Goal: Communication & Community: Answer question/provide support

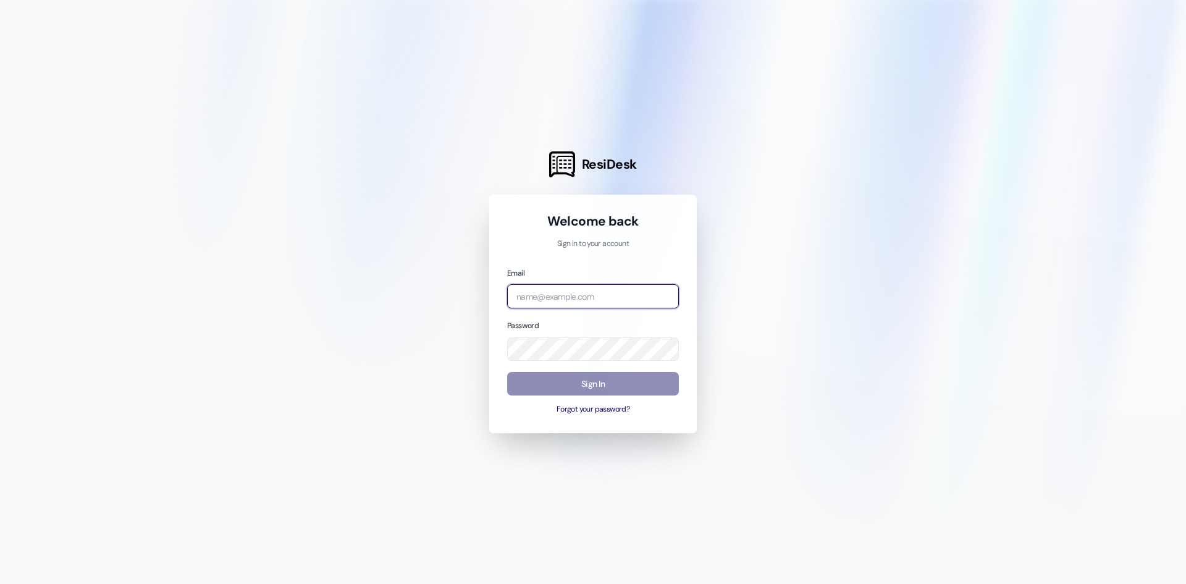
type input "dina.garcia@westlandreg.com"
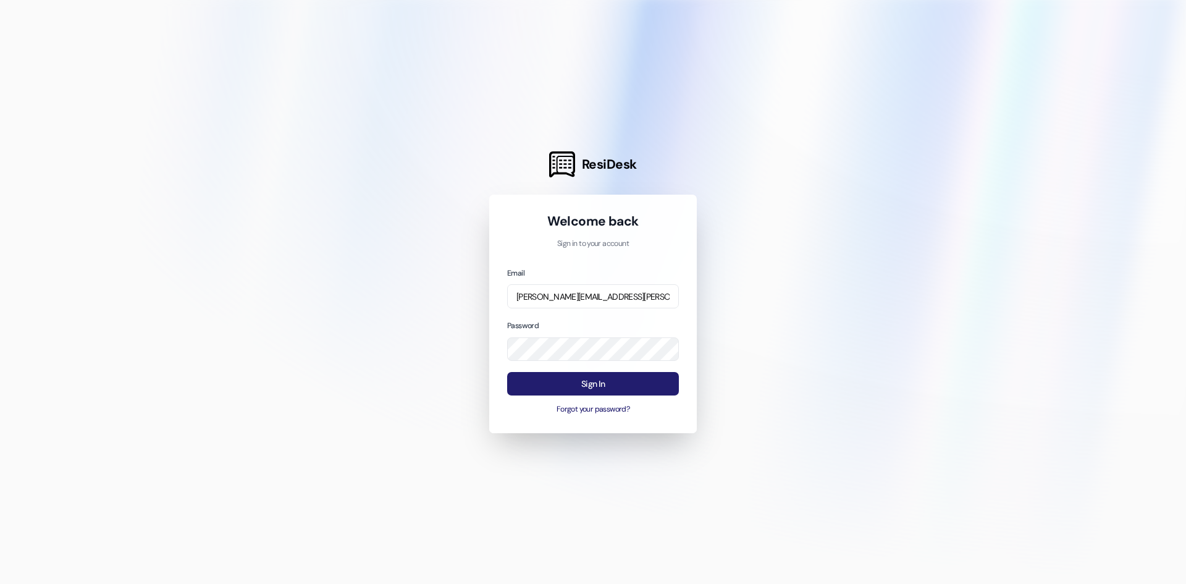
click at [597, 392] on button "Sign In" at bounding box center [593, 384] width 172 height 24
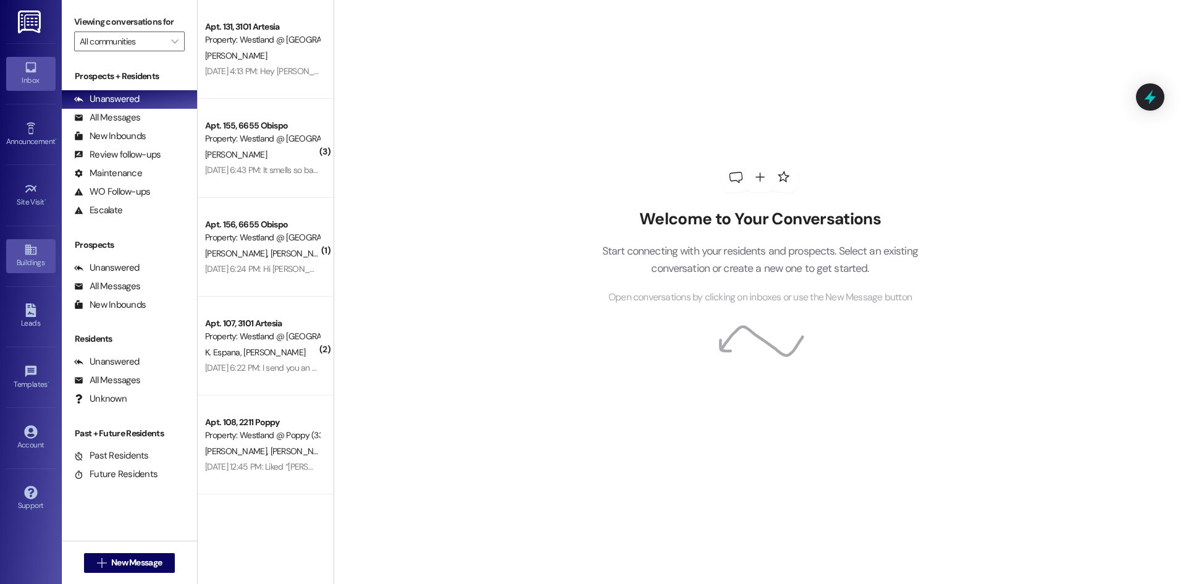
click at [33, 269] on link "Buildings" at bounding box center [30, 255] width 49 height 33
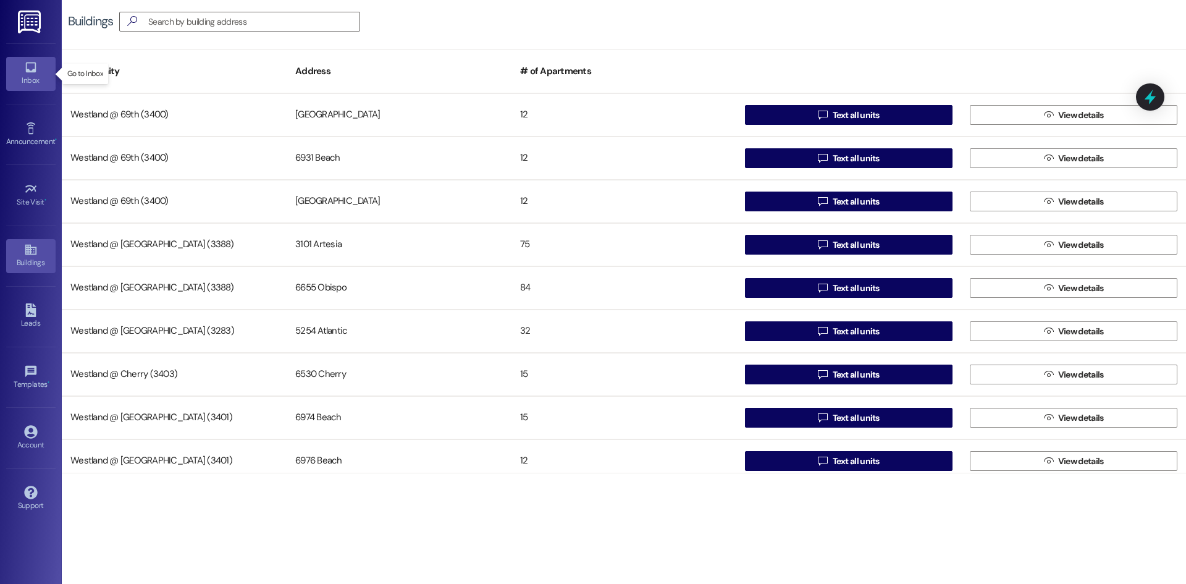
click at [28, 75] on div "Inbox" at bounding box center [31, 80] width 62 height 12
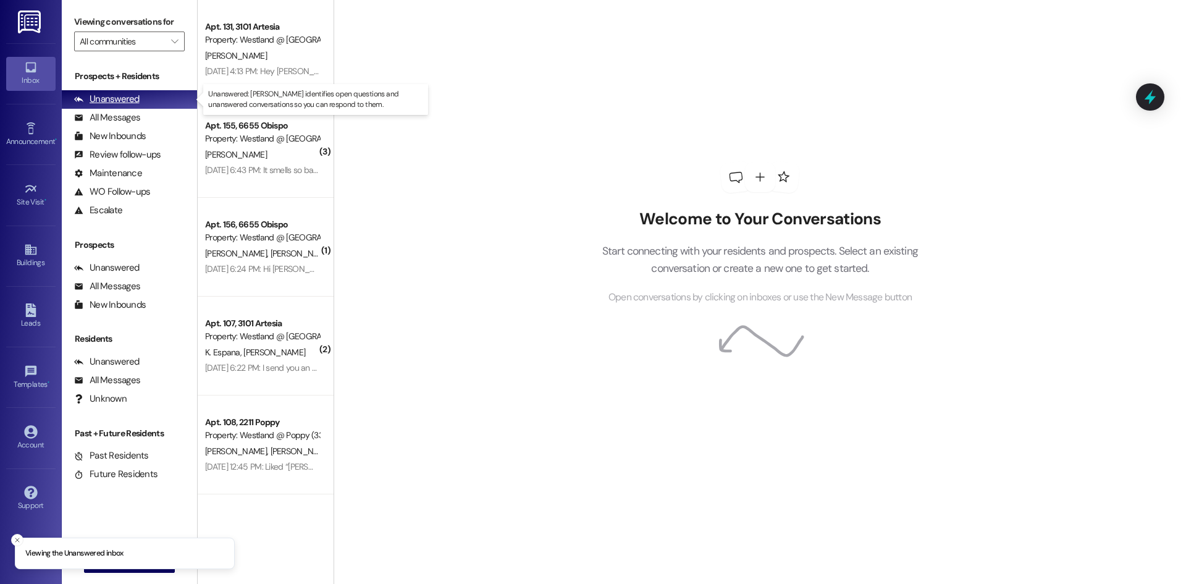
click at [145, 99] on div "Unanswered (0)" at bounding box center [129, 99] width 135 height 19
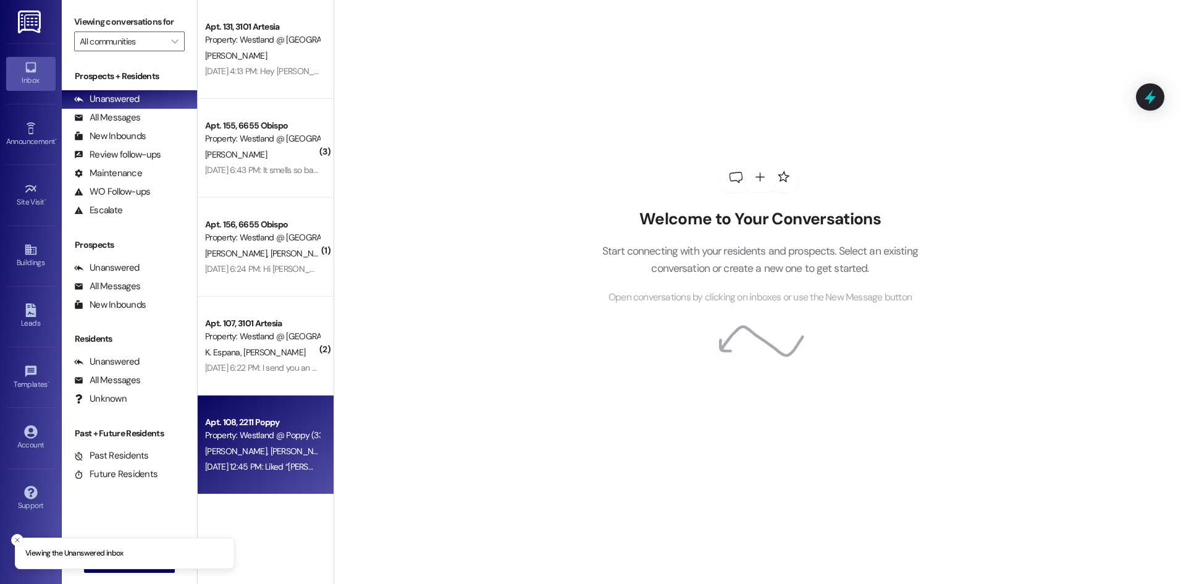
click at [242, 453] on span "[PERSON_NAME]" at bounding box center [237, 450] width 65 height 11
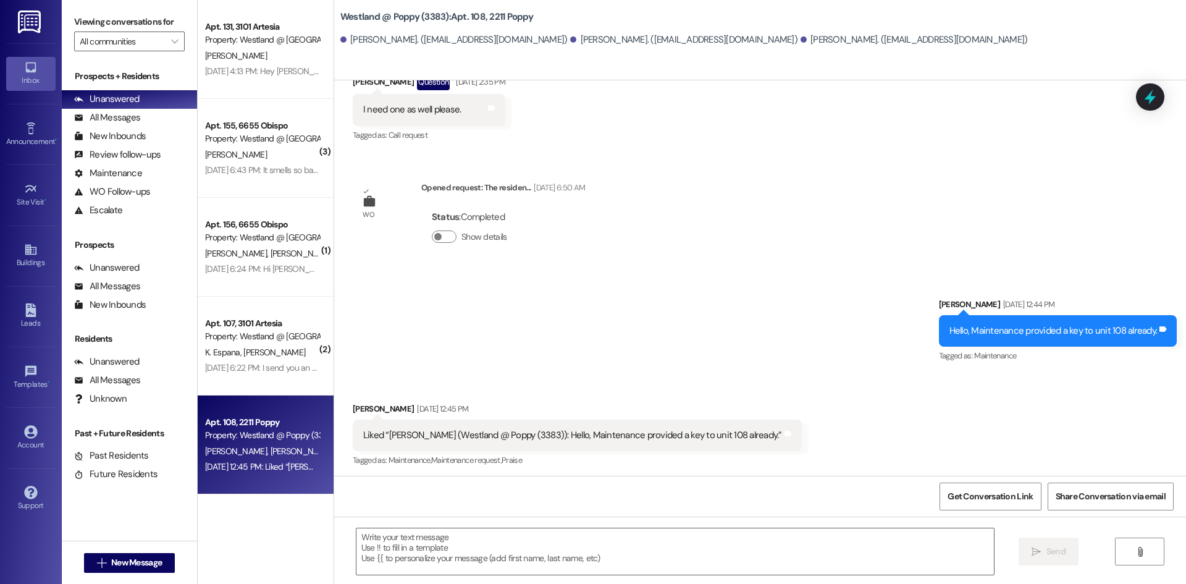
scroll to position [10941, 0]
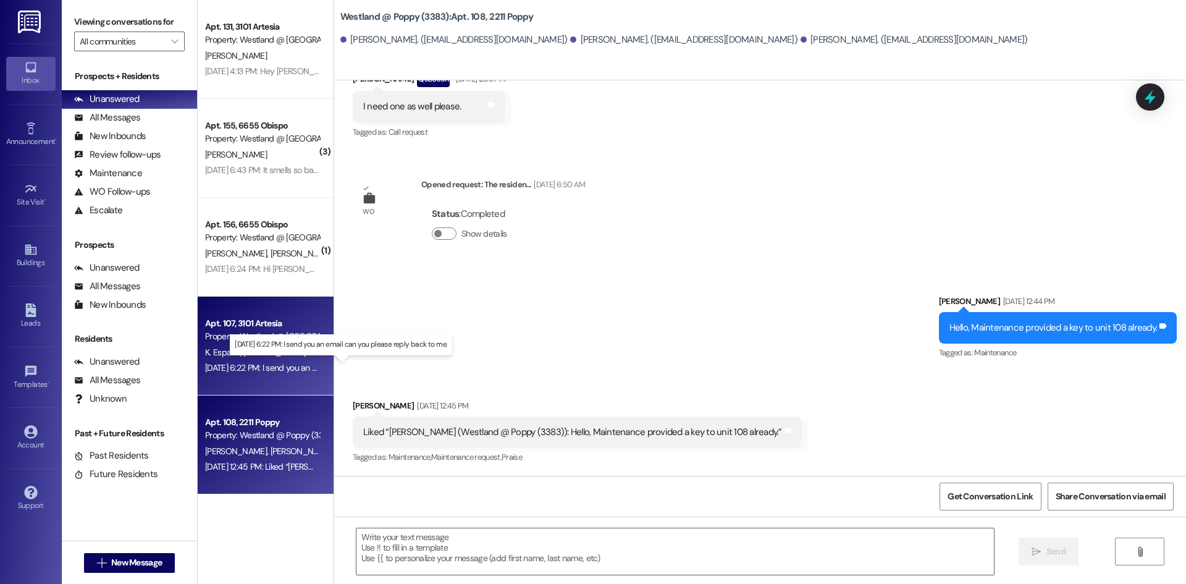
click at [277, 363] on div "[DATE] 6:22 PM: I send you an email can you please reply back to me. [DATE] 6:2…" at bounding box center [328, 367] width 246 height 11
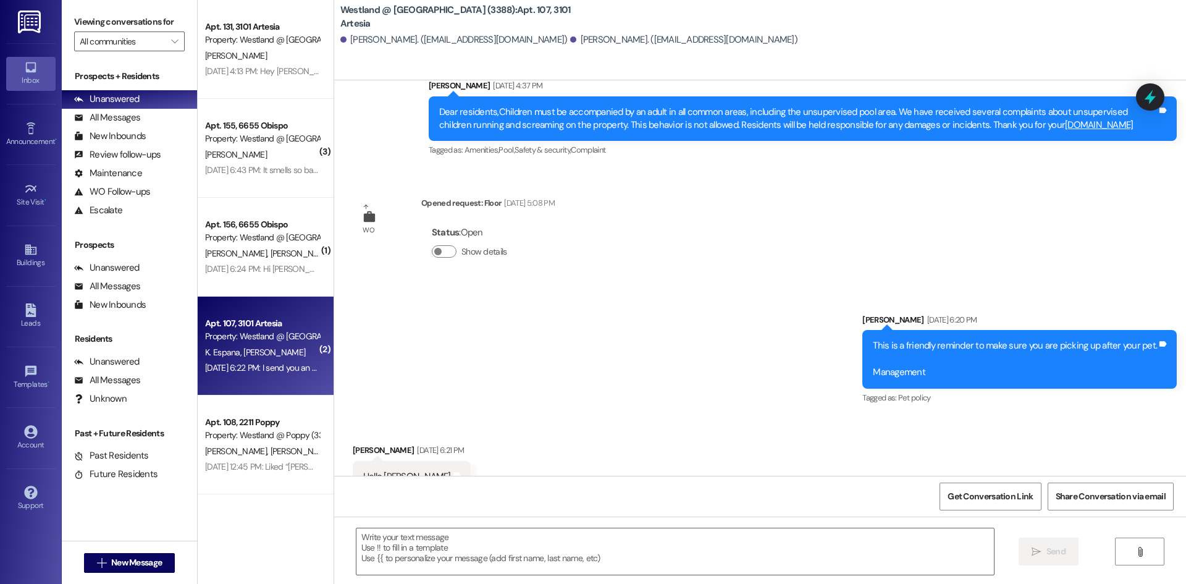
scroll to position [12086, 0]
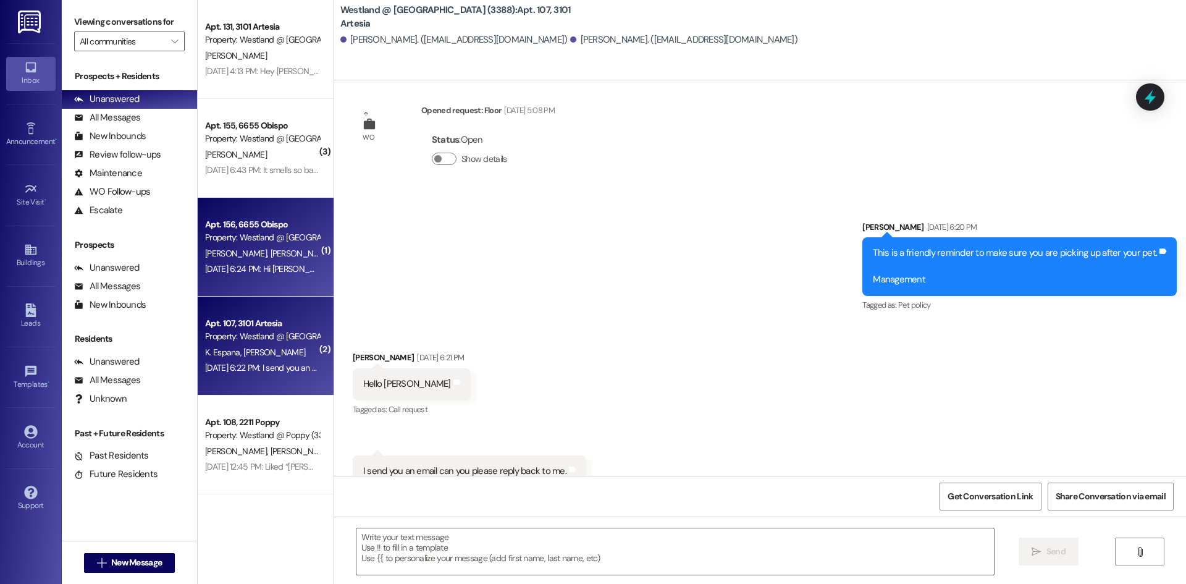
click at [295, 257] on div "Y. [PERSON_NAME]" at bounding box center [262, 253] width 117 height 15
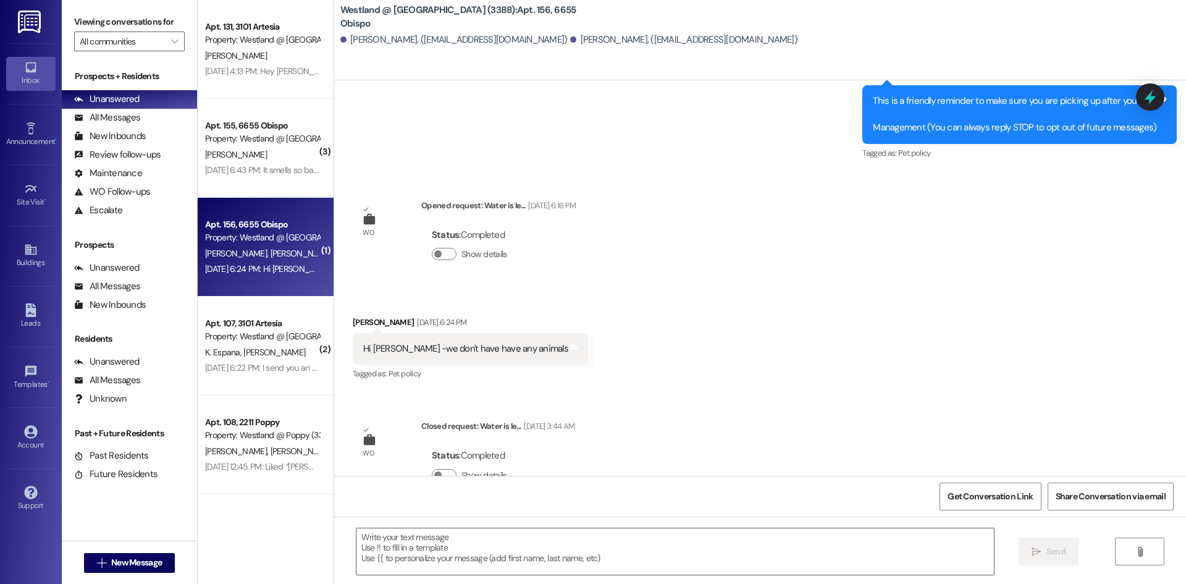
scroll to position [146, 0]
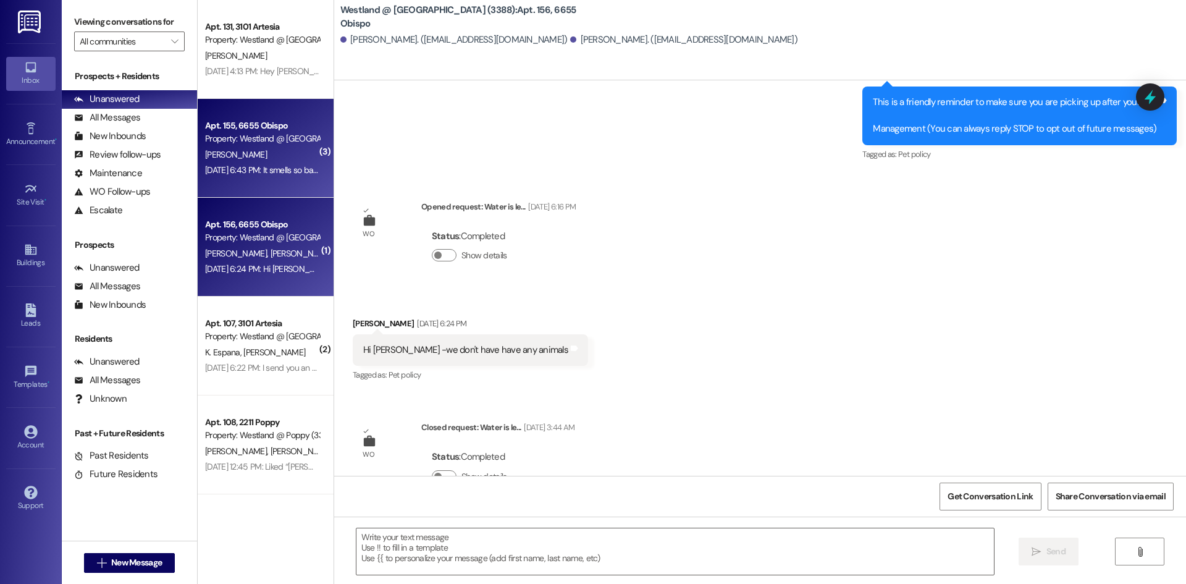
click at [253, 156] on div "[PERSON_NAME]" at bounding box center [262, 154] width 117 height 15
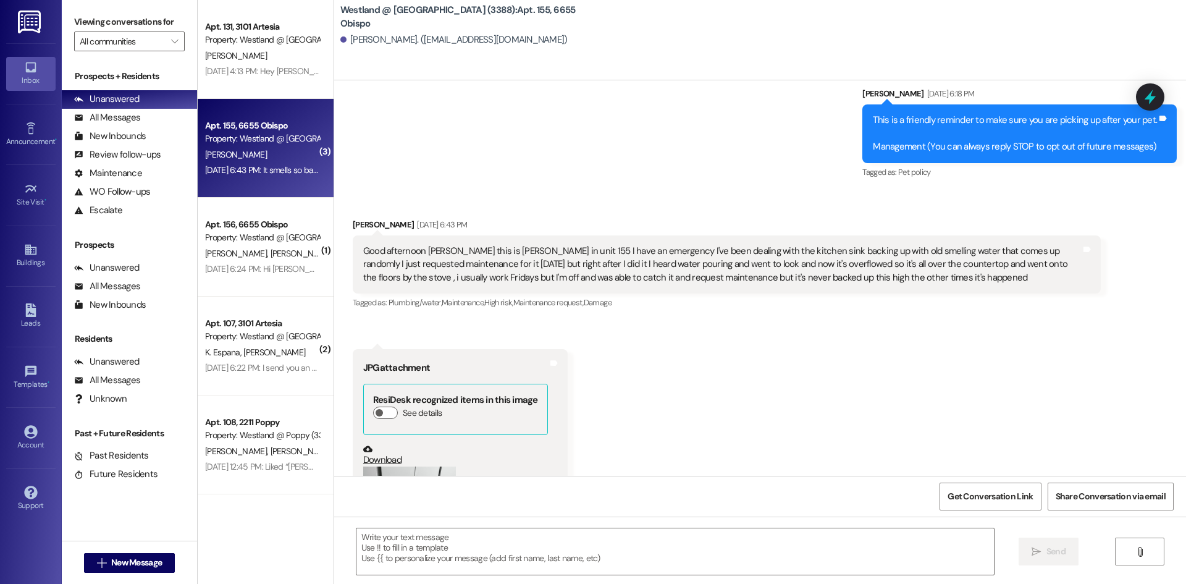
scroll to position [122, 0]
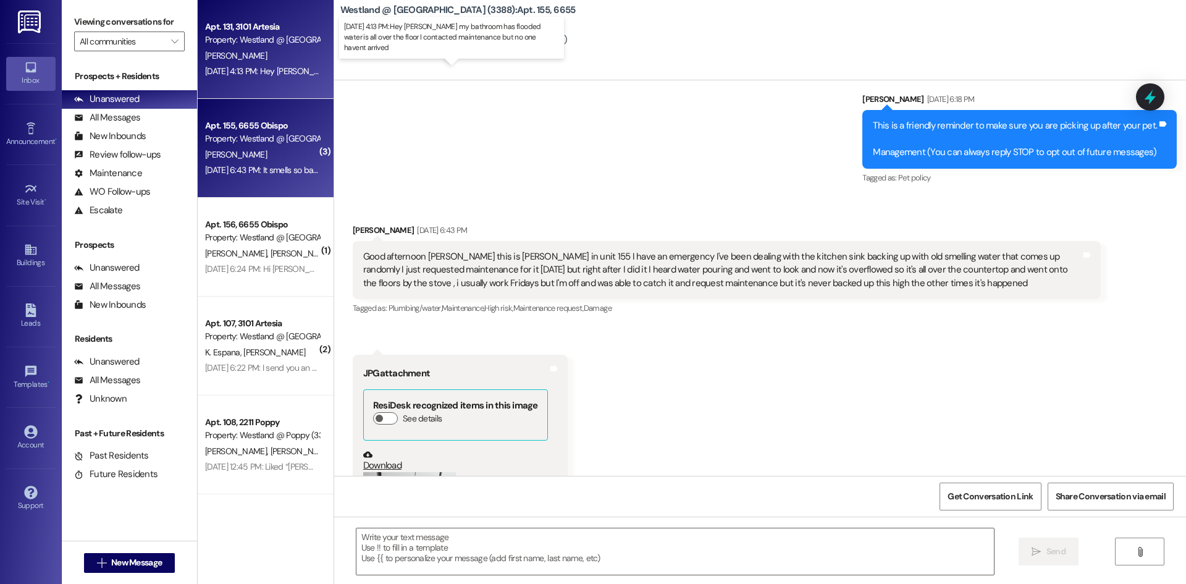
click at [266, 76] on div "[DATE] 4:13 PM: Hey [PERSON_NAME] my bathroom has flooded water is all over the…" at bounding box center [457, 70] width 505 height 11
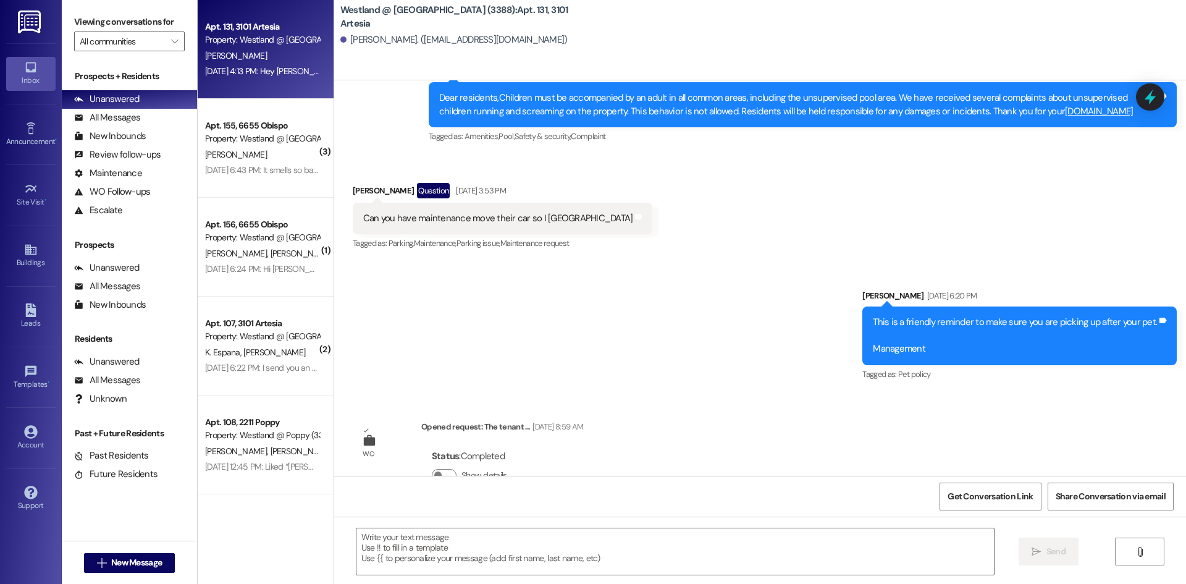
scroll to position [13222, 0]
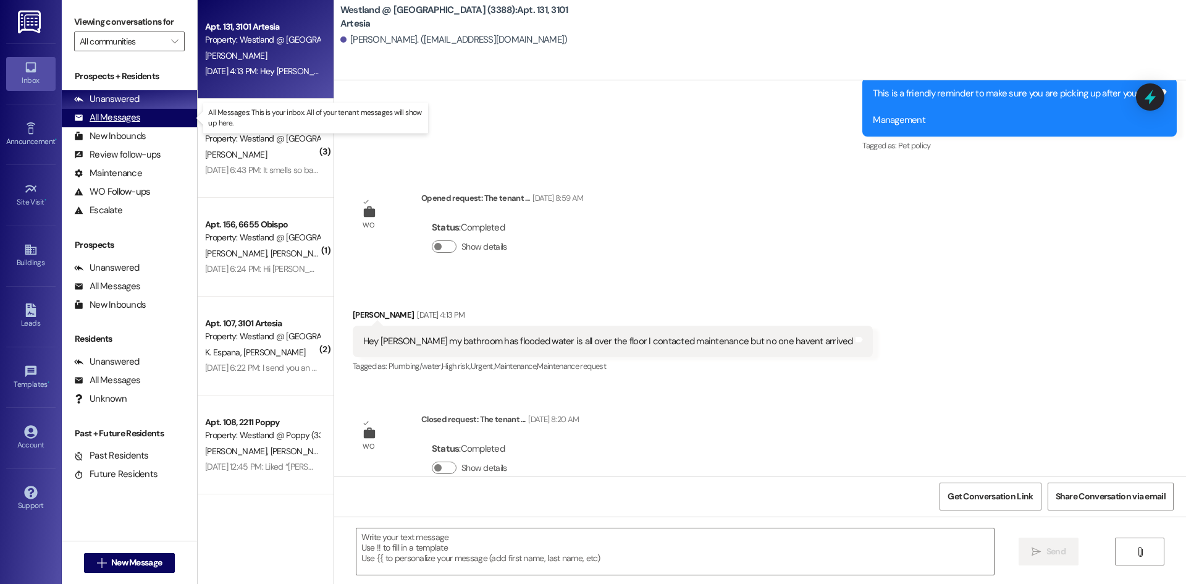
click at [135, 120] on div "All Messages" at bounding box center [107, 117] width 66 height 13
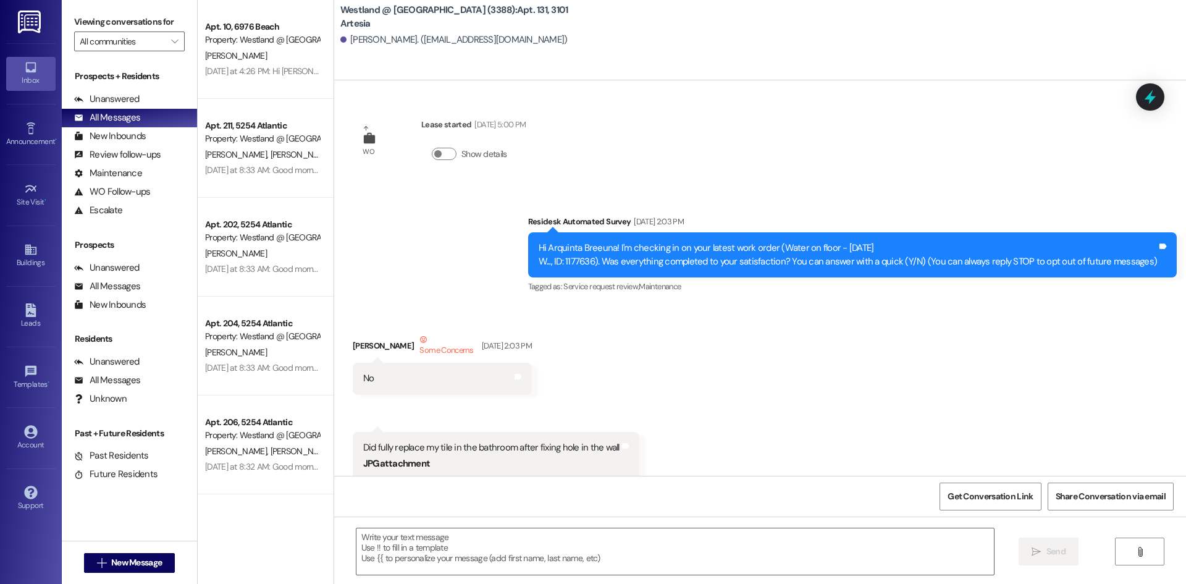
scroll to position [13105, 0]
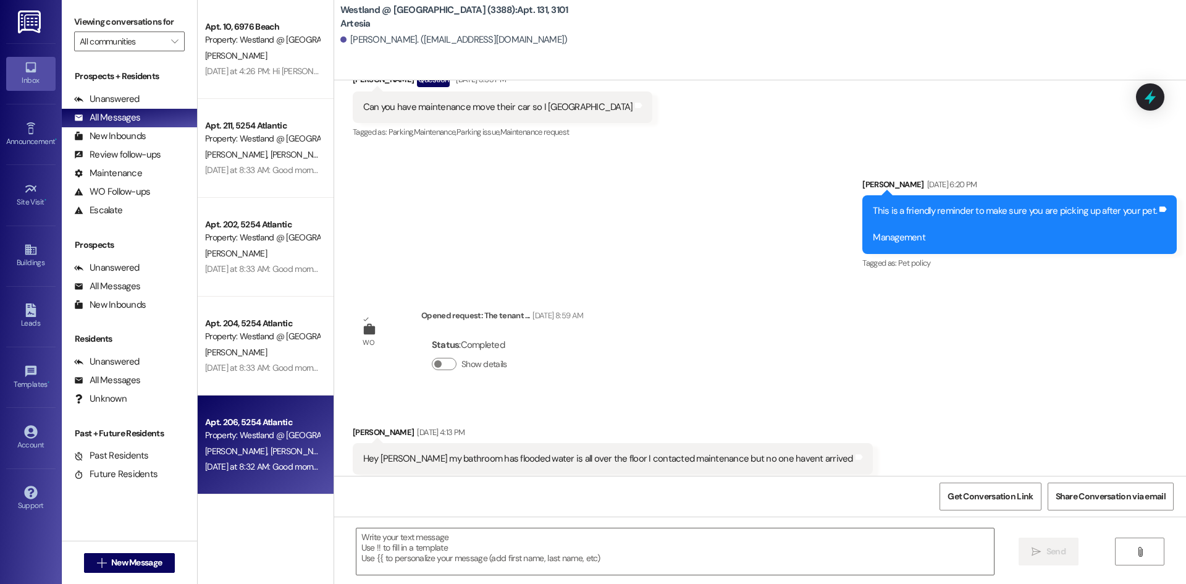
click at [263, 442] on div "Property: Westland @ [GEOGRAPHIC_DATA] (3283)" at bounding box center [262, 435] width 114 height 13
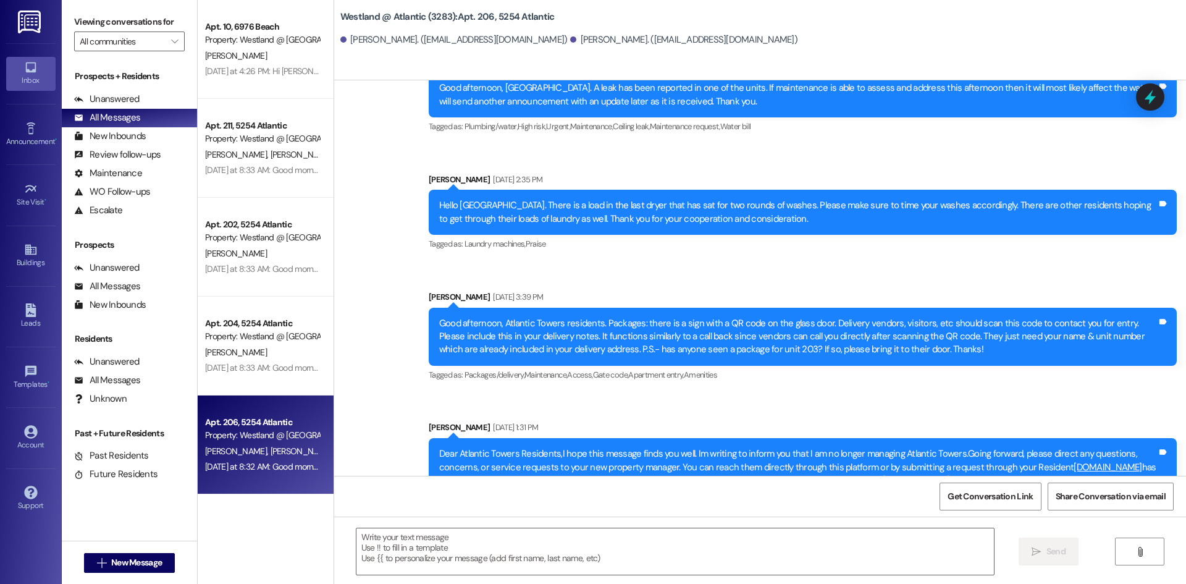
scroll to position [29343, 0]
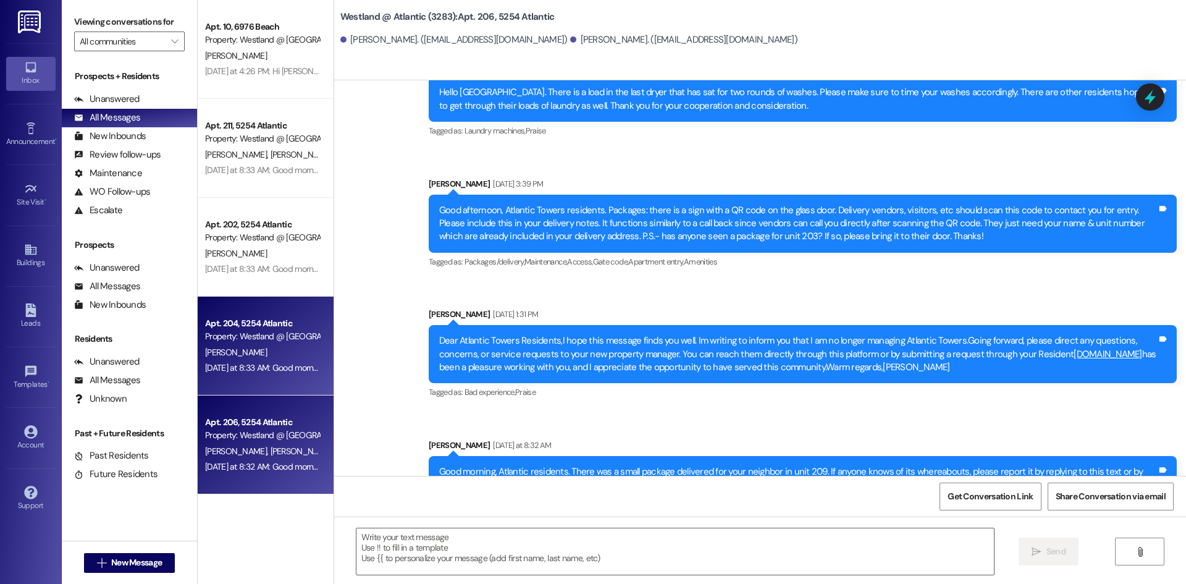
click at [266, 357] on div "[PERSON_NAME]" at bounding box center [262, 352] width 117 height 15
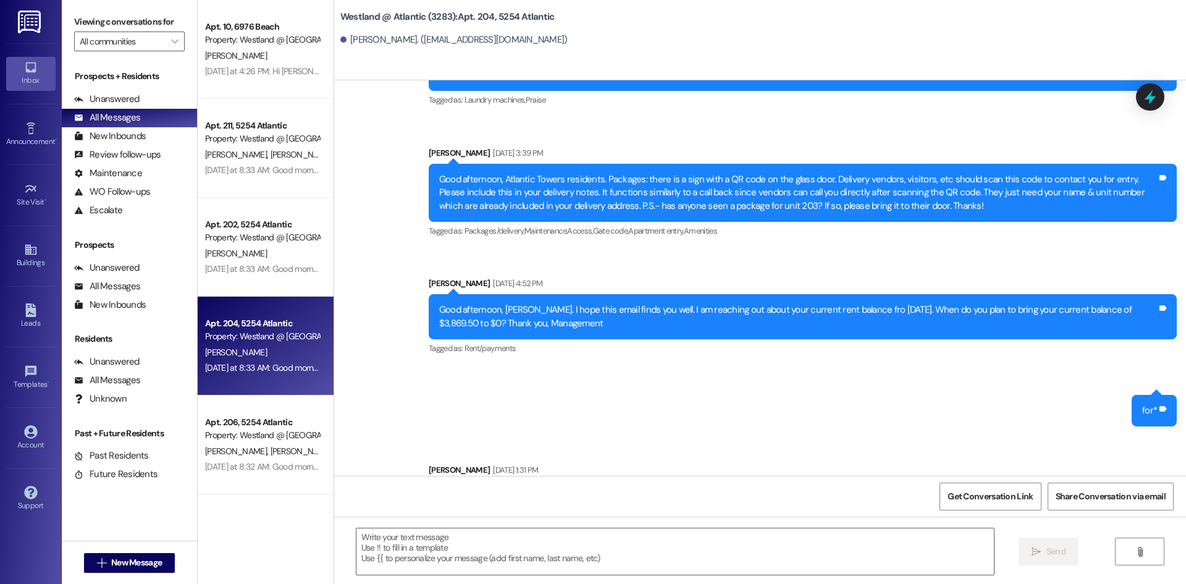
scroll to position [35184, 0]
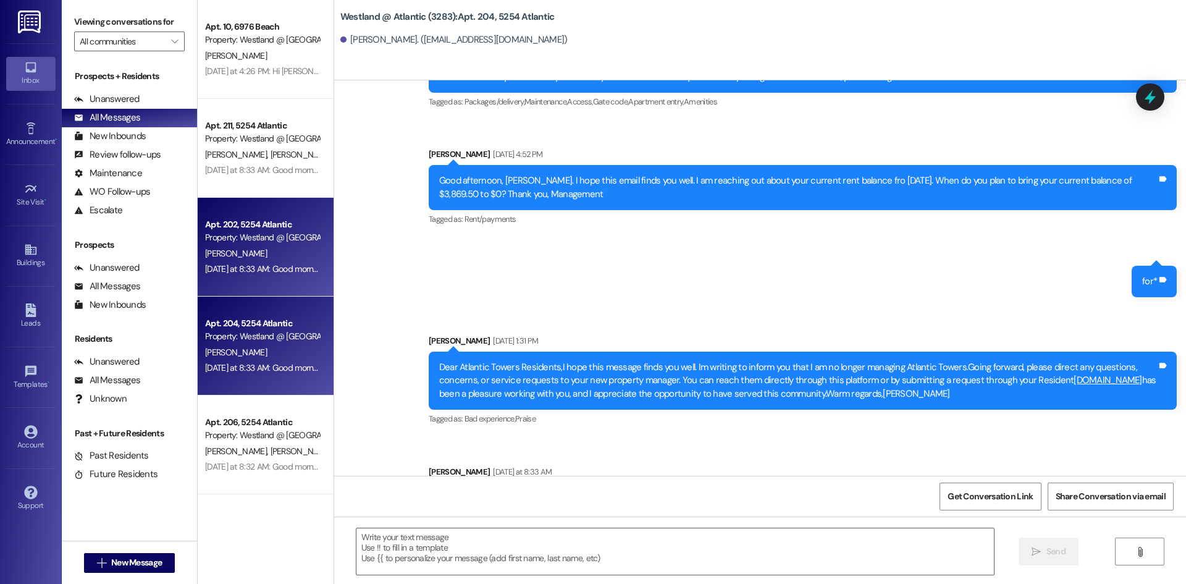
click at [216, 246] on div "[PERSON_NAME]" at bounding box center [262, 253] width 117 height 15
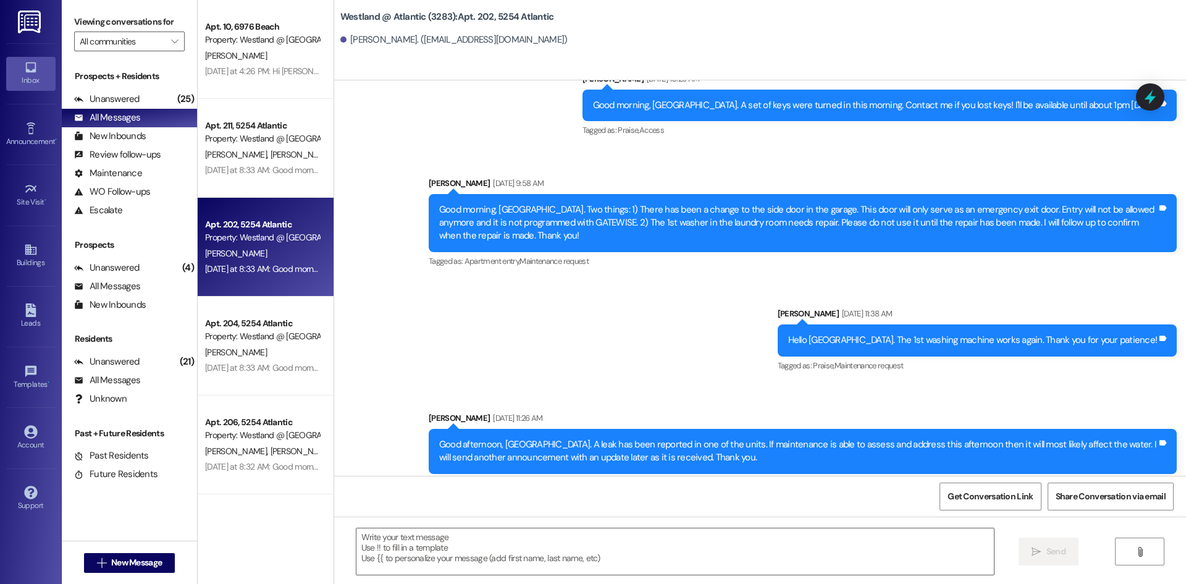
scroll to position [27948, 0]
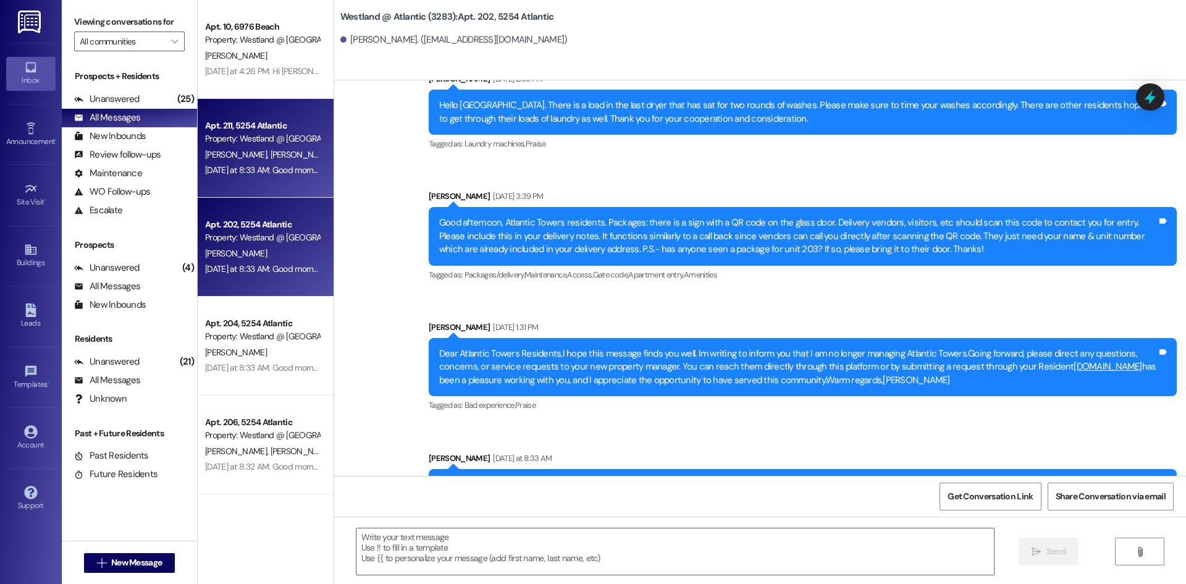
click at [248, 137] on div "Property: Westland @ [GEOGRAPHIC_DATA] (3283)" at bounding box center [262, 138] width 114 height 13
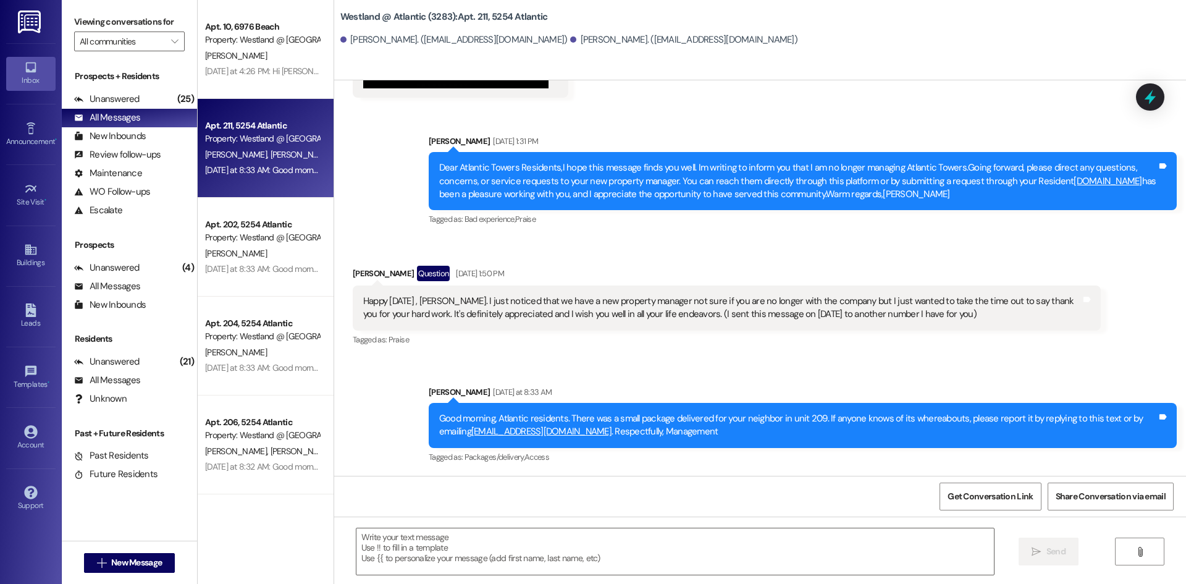
scroll to position [22805, 0]
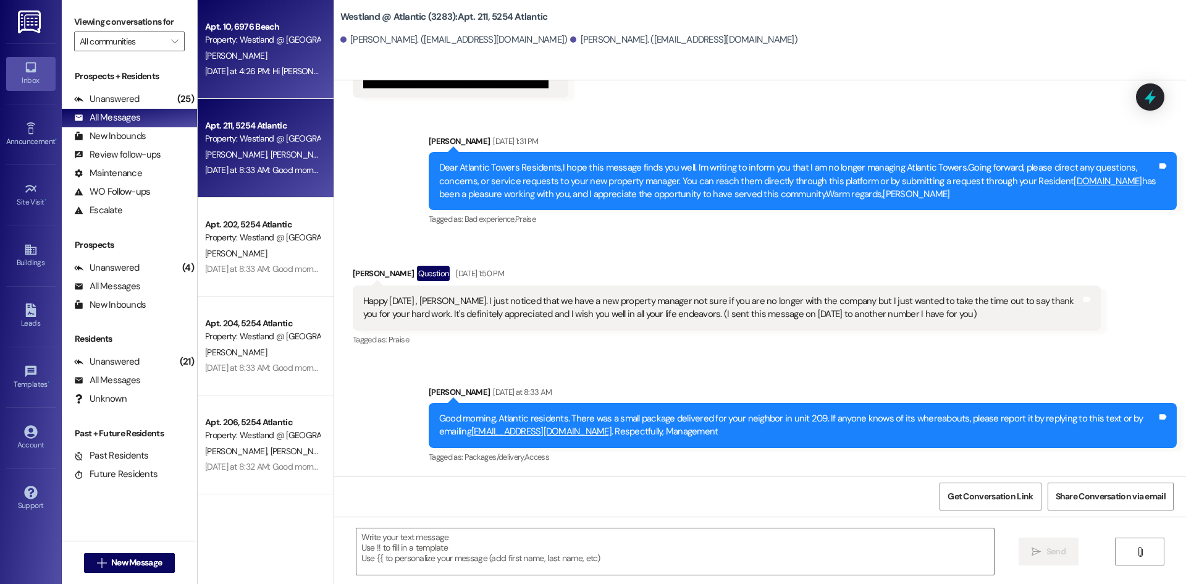
click at [242, 49] on div "[PERSON_NAME]" at bounding box center [262, 55] width 117 height 15
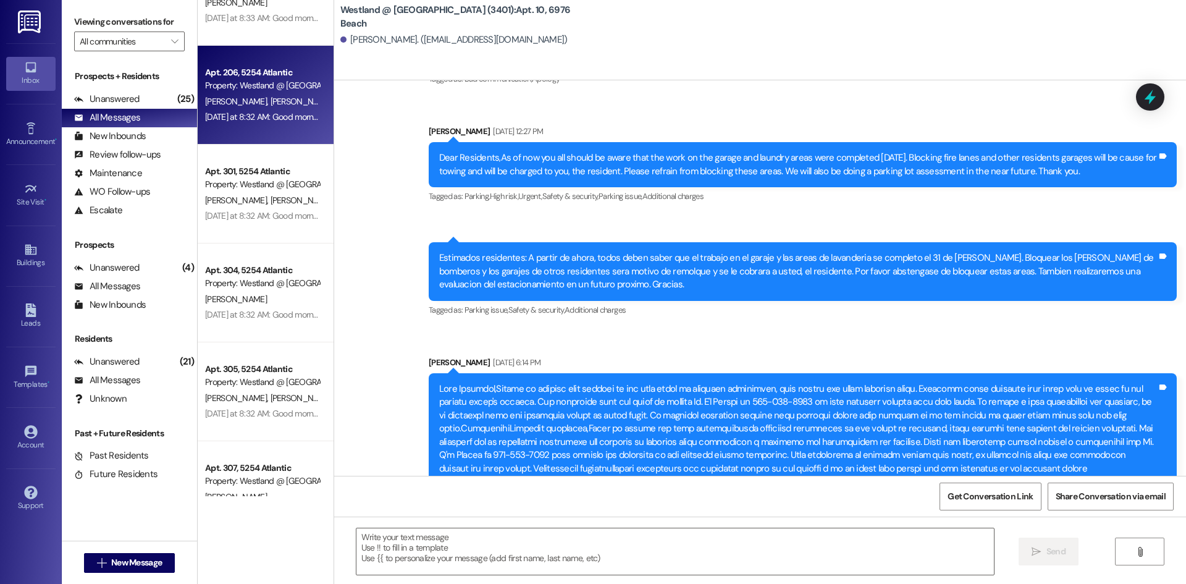
scroll to position [0, 0]
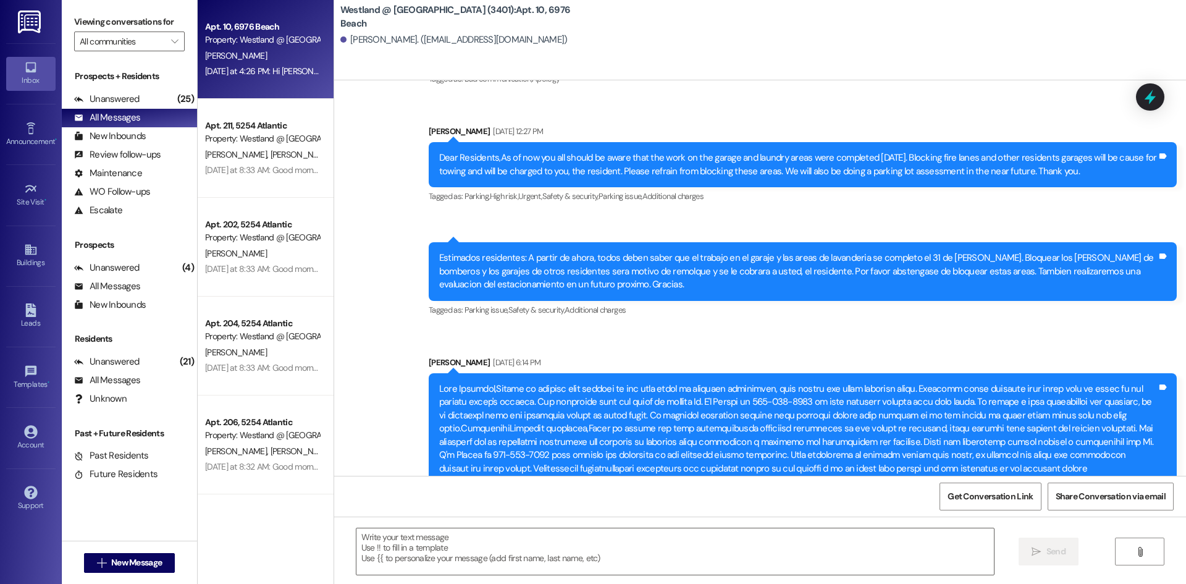
click at [267, 64] on div "[DATE] at 4:26 PM: Hi [PERSON_NAME] please respond with Y if you see this text.…" at bounding box center [262, 71] width 117 height 15
